Goal: Go to known website: Go to known website

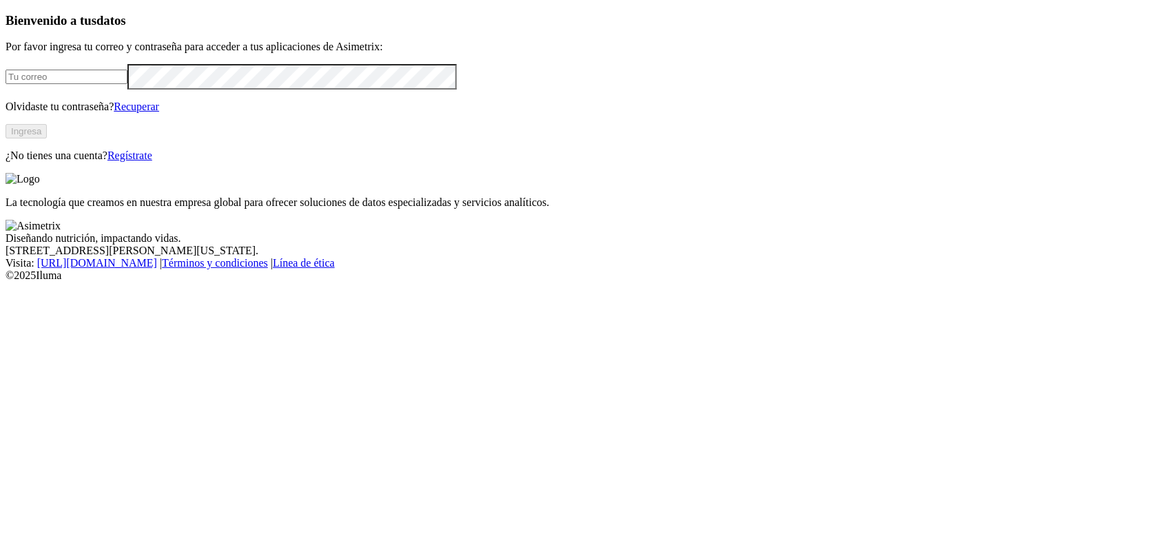
type input "[PERSON_NAME][EMAIL_ADDRESS][DOMAIN_NAME]"
click at [248, 162] on div "Bienvenido a tus datos Por favor ingresa tu correo y contraseña para acceder a …" at bounding box center [588, 87] width 1165 height 149
click at [47, 139] on button "Ingresa" at bounding box center [26, 131] width 41 height 14
